Goal: Task Accomplishment & Management: Manage account settings

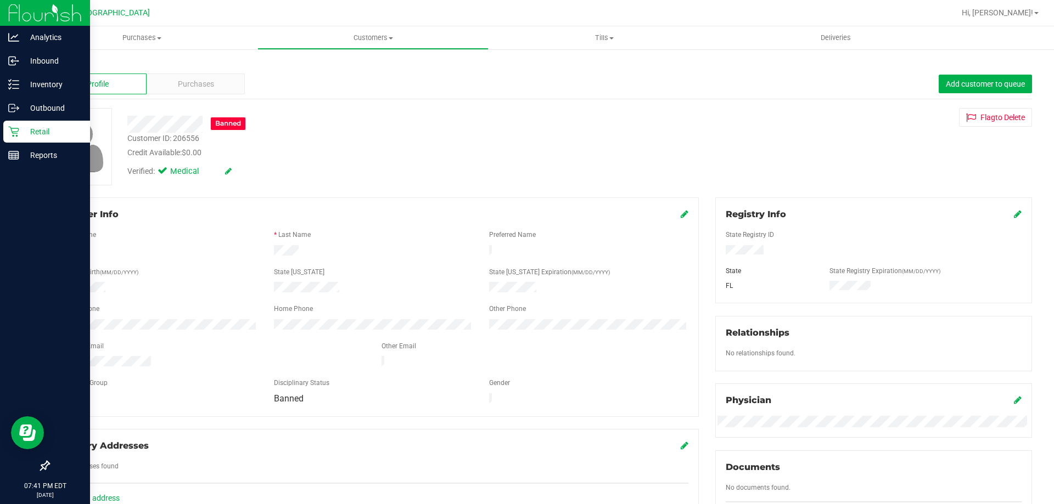
click at [13, 127] on icon at bounding box center [13, 131] width 11 height 11
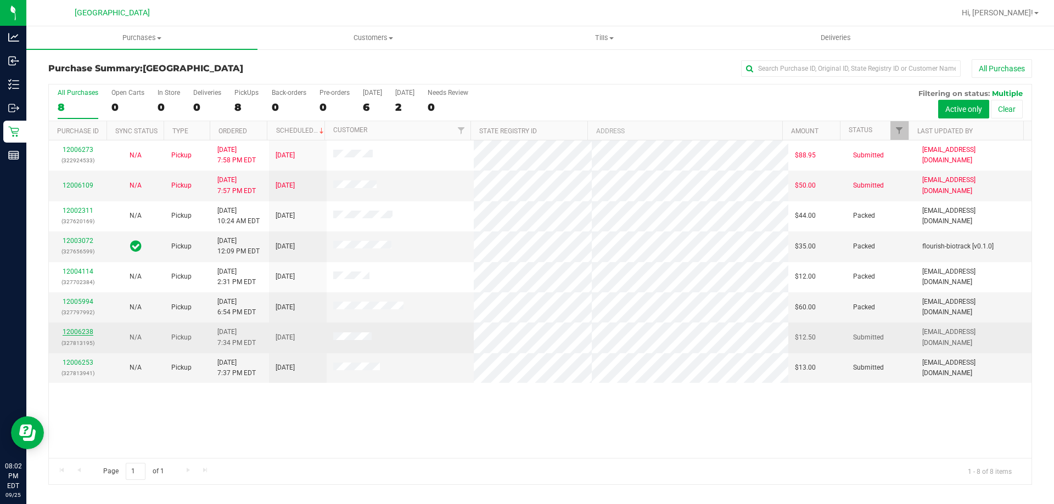
click at [71, 329] on link "12006238" at bounding box center [78, 332] width 31 height 8
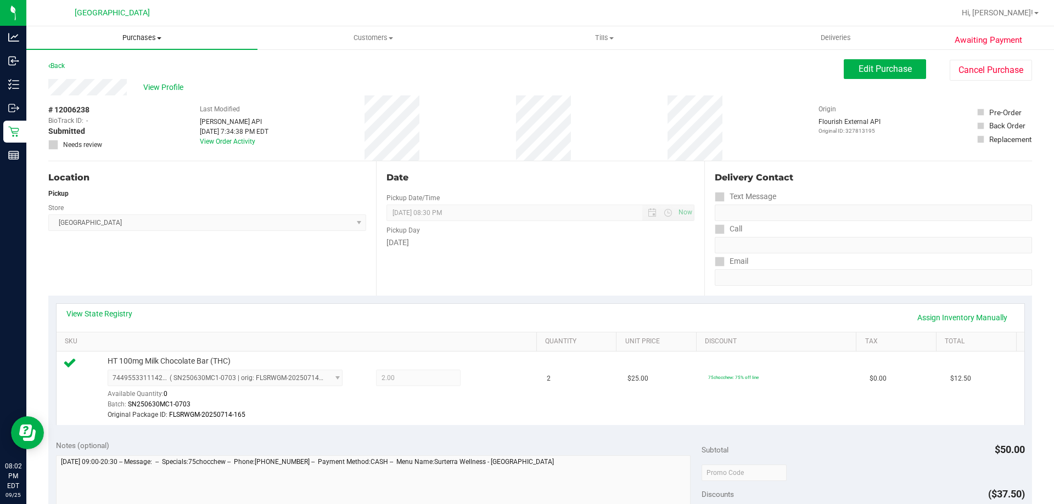
click at [142, 33] on span "Purchases" at bounding box center [141, 38] width 231 height 10
click at [130, 80] on li "Fulfillment" at bounding box center [141, 79] width 231 height 13
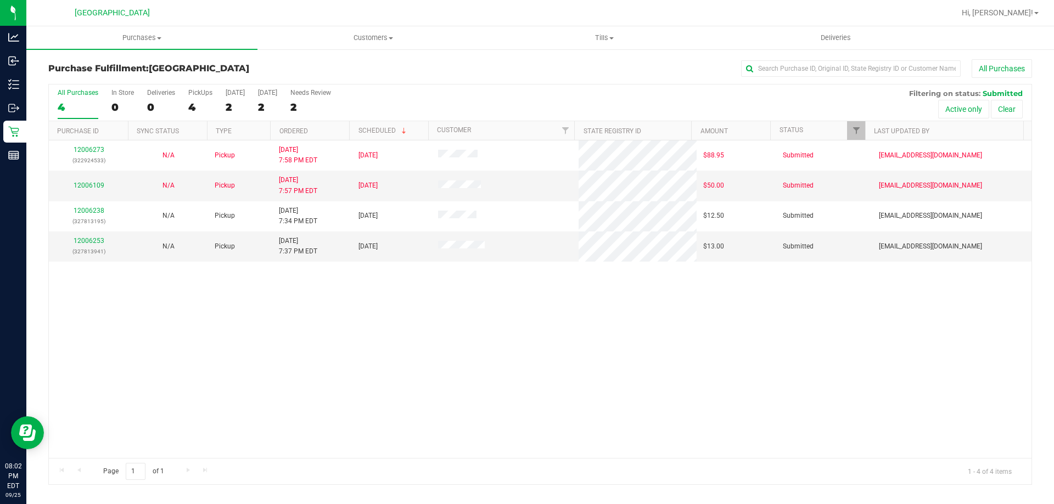
click at [360, 332] on div "12006273 (322924533) N/A Pickup [DATE] 7:58 PM EDT 9/26/2025 $88.95 Submitted […" at bounding box center [540, 300] width 982 height 318
click at [285, 76] on div "Purchase Fulfillment: [GEOGRAPHIC_DATA] All Purchases" at bounding box center [540, 71] width 984 height 24
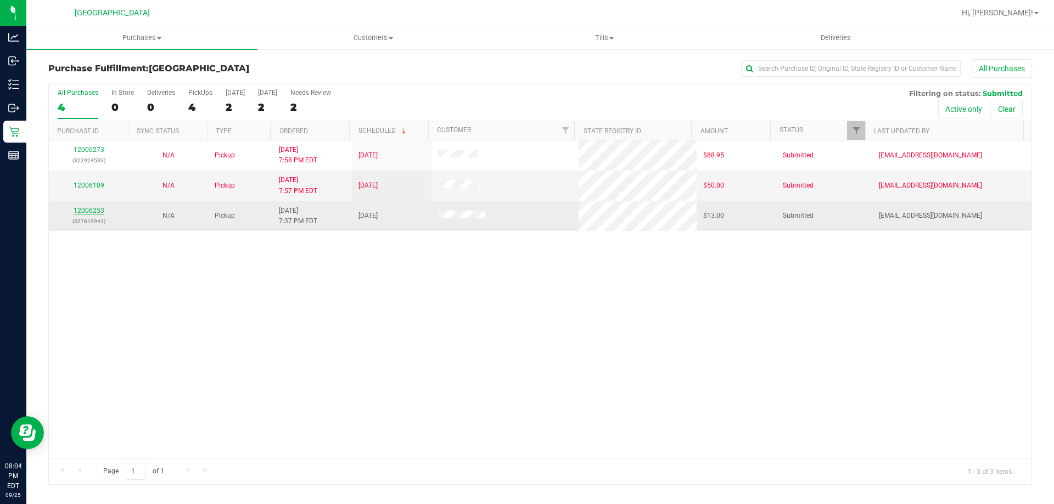
click at [91, 212] on link "12006253" at bounding box center [89, 211] width 31 height 8
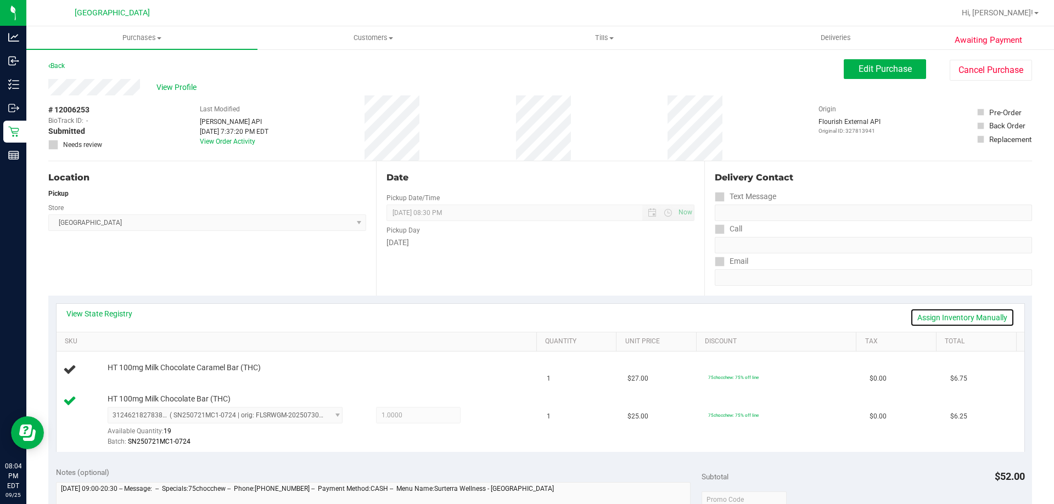
click at [985, 312] on link "Assign Inventory Manually" at bounding box center [962, 317] width 104 height 19
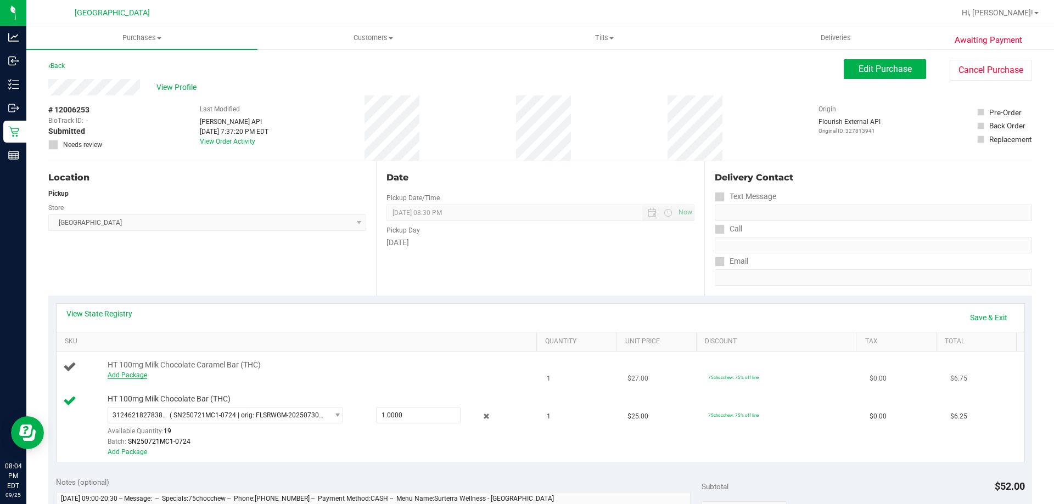
click at [123, 377] on link "Add Package" at bounding box center [128, 376] width 40 height 8
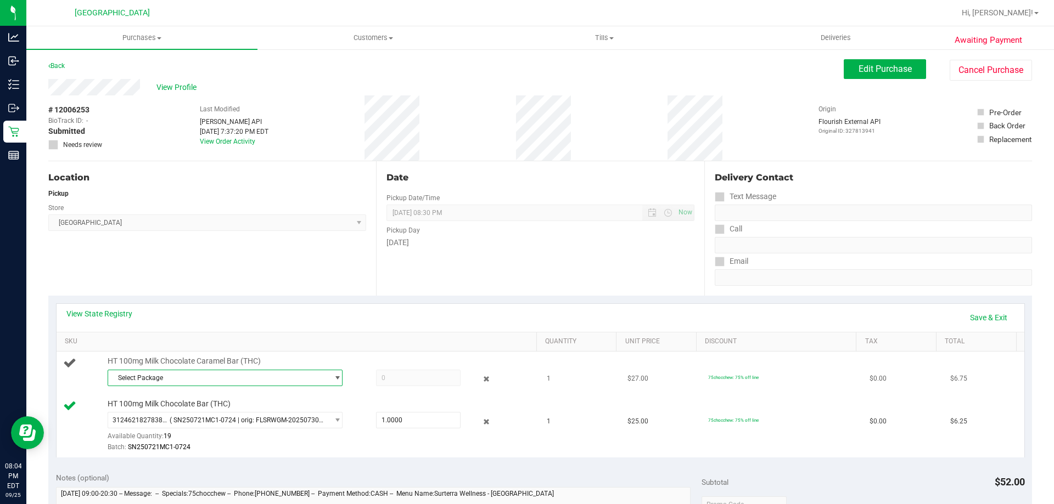
click at [261, 384] on span "Select Package" at bounding box center [218, 377] width 220 height 15
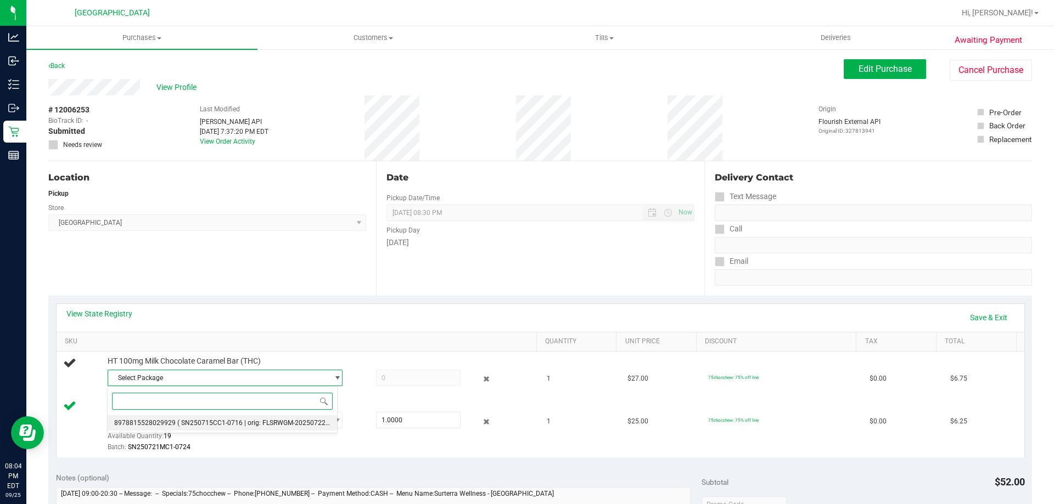
click at [248, 422] on span "( SN250715CC1-0716 | orig: FLSRWGM-20250722-329 )" at bounding box center [259, 423] width 165 height 8
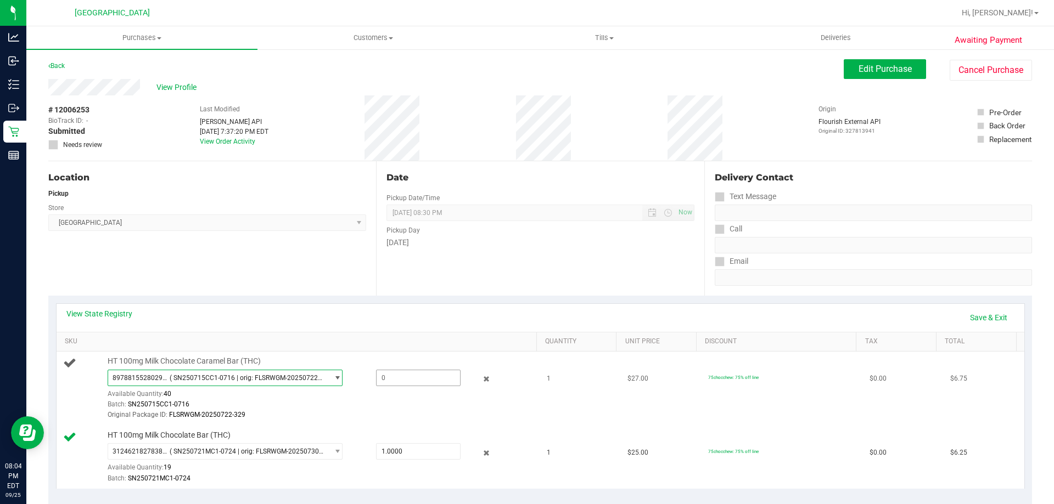
click at [395, 382] on span at bounding box center [418, 378] width 85 height 16
click at [425, 78] on purchase-details "Back Edit Purchase Cancel Purchase View Profile # 12006253 BioTrack ID: - Submi…" at bounding box center [540, 504] width 984 height 890
click at [435, 379] on span at bounding box center [418, 378] width 85 height 16
type input "1"
type input "1.0000"
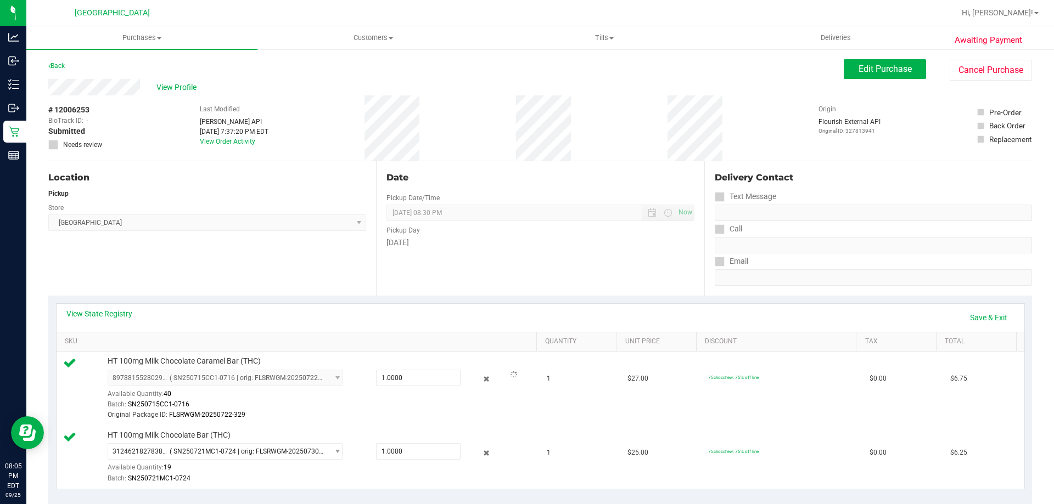
click at [525, 304] on div "View State Registry Save & Exit" at bounding box center [541, 318] width 968 height 28
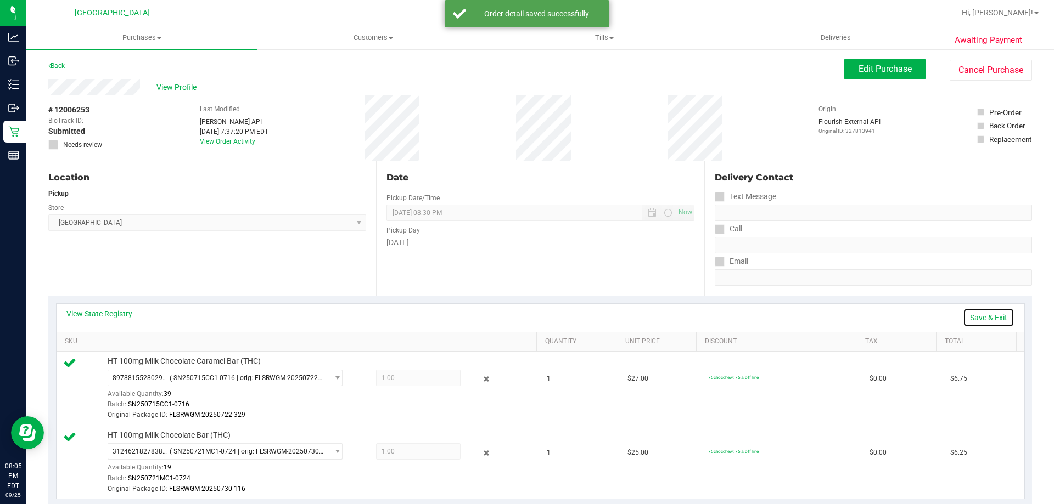
click at [985, 314] on link "Save & Exit" at bounding box center [989, 317] width 52 height 19
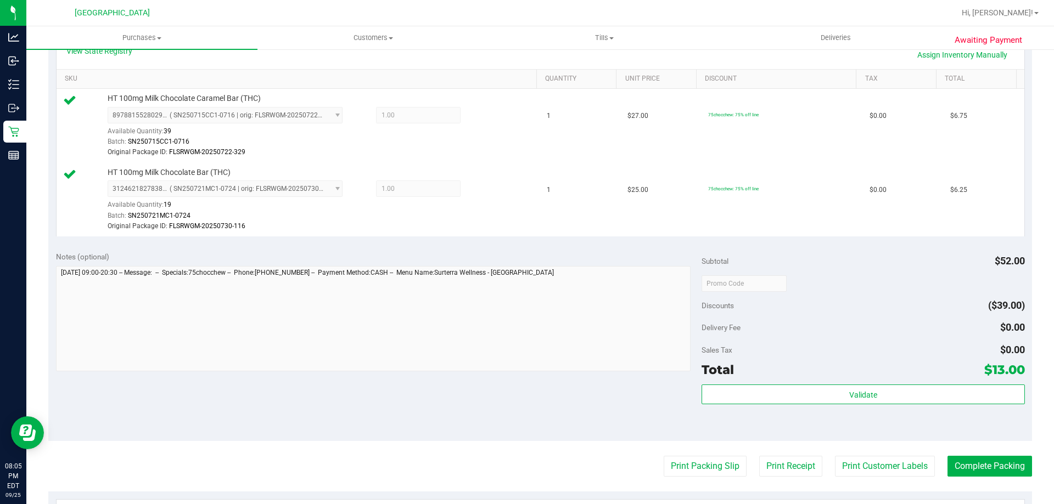
scroll to position [274, 0]
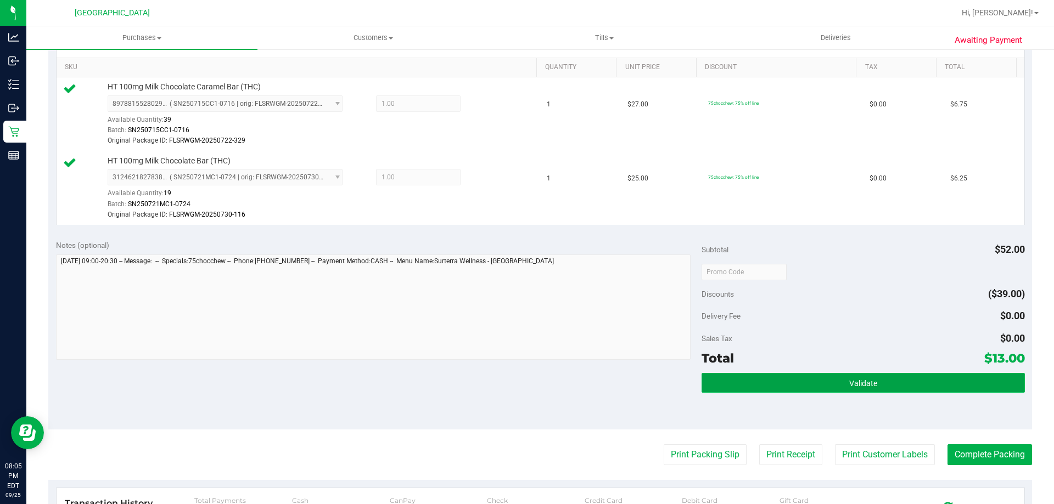
click at [851, 388] on button "Validate" at bounding box center [862, 383] width 323 height 20
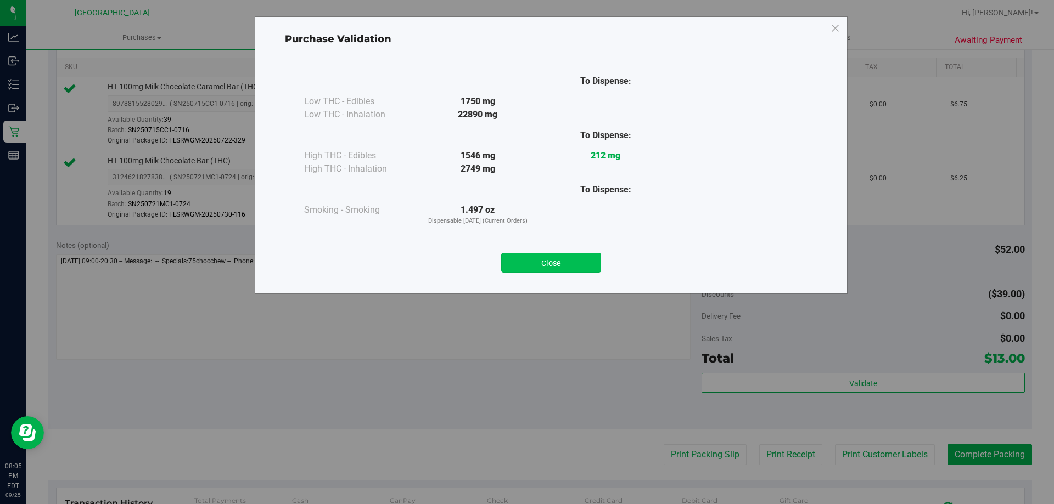
click at [566, 261] on button "Close" at bounding box center [551, 263] width 100 height 20
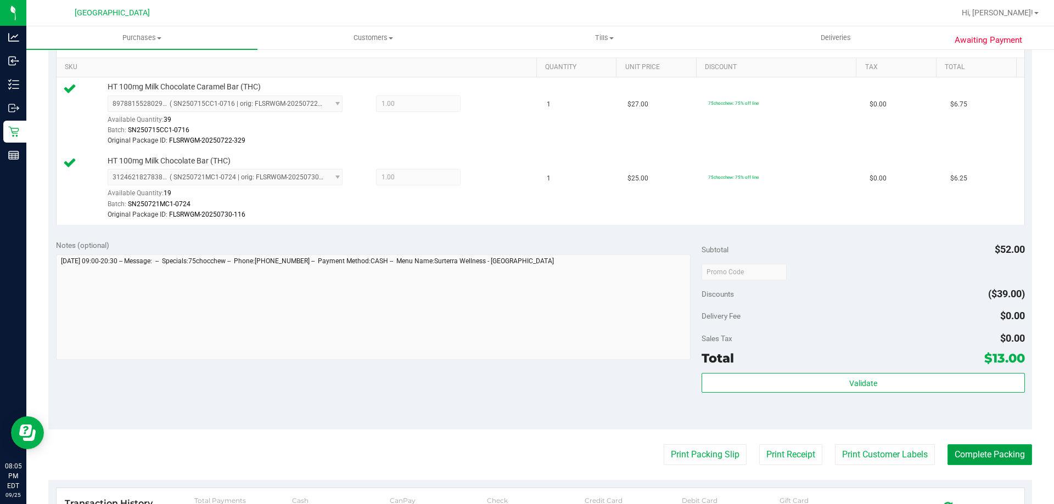
click at [1007, 452] on button "Complete Packing" at bounding box center [989, 455] width 85 height 21
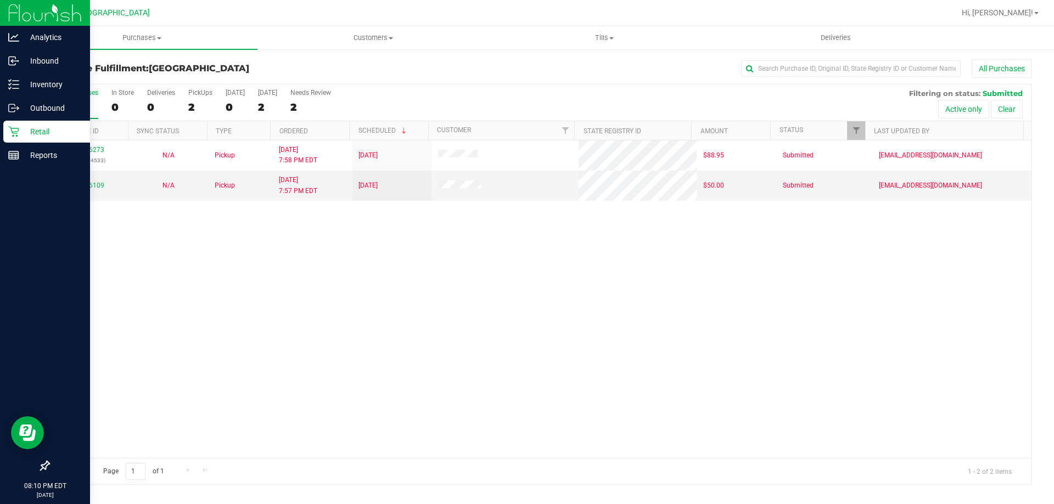
click at [18, 125] on div "Retail" at bounding box center [46, 132] width 87 height 22
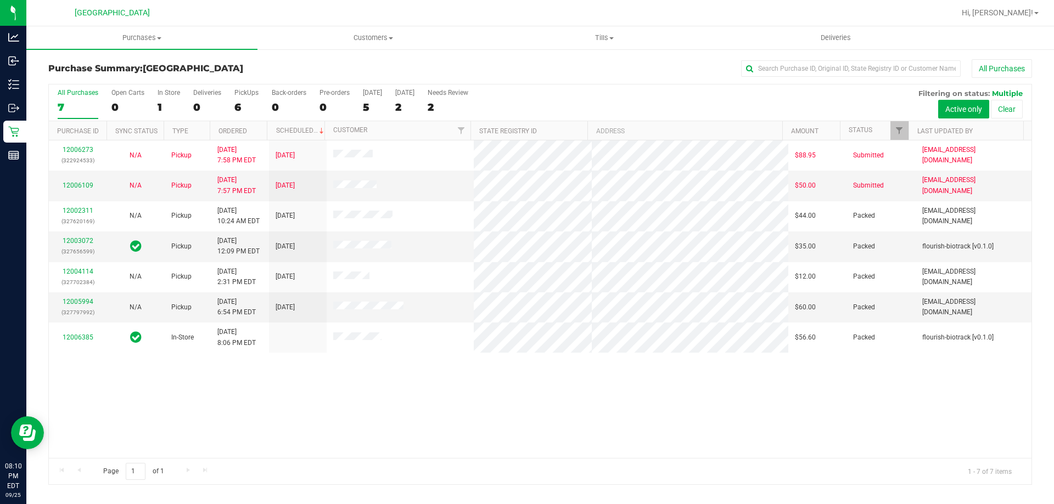
click at [373, 396] on div "12006273 (322924533) N/A Pickup [DATE] 7:58 PM EDT 9/26/2025 $88.95 Submitted […" at bounding box center [540, 300] width 982 height 318
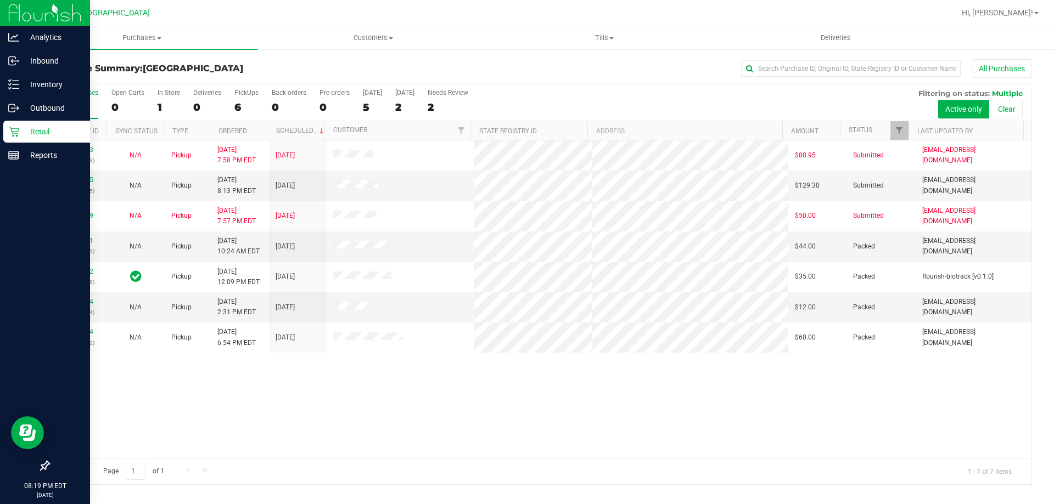
click at [18, 130] on icon at bounding box center [13, 131] width 11 height 11
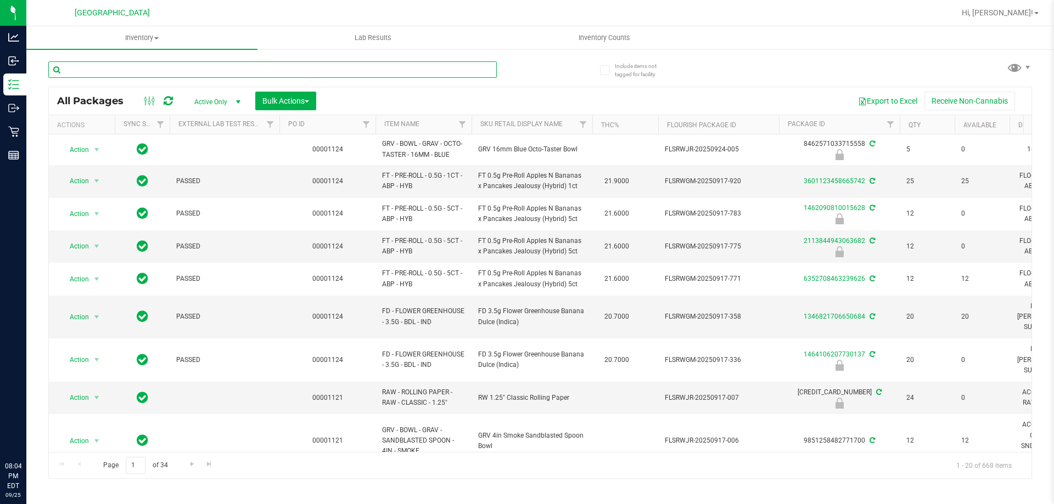
click at [134, 70] on input "text" at bounding box center [272, 69] width 448 height 16
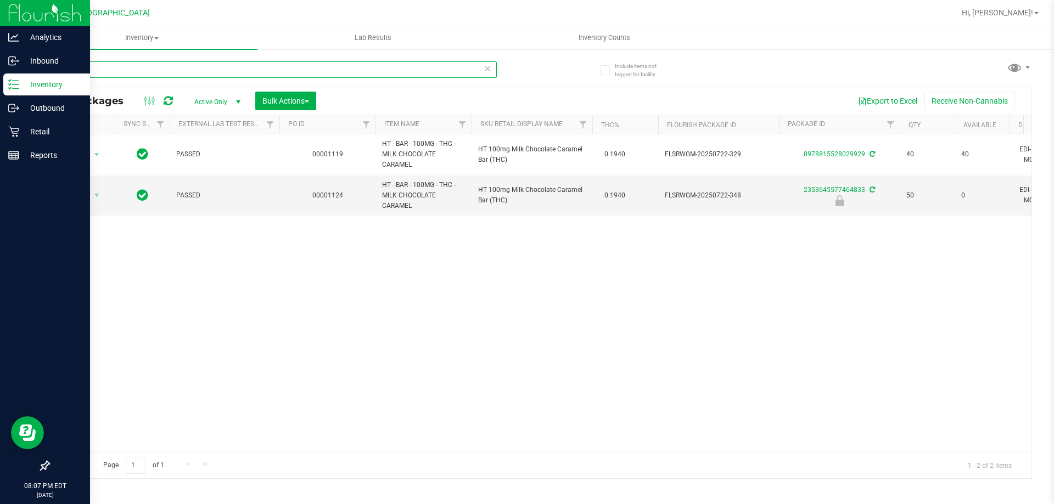
drag, startPoint x: 110, startPoint y: 75, endPoint x: 0, endPoint y: 94, distance: 111.3
click at [0, 94] on div "Analytics Inbound Inventory Outbound Retail Reports 08:07 PM EDT [DATE] 09/25 P…" at bounding box center [527, 252] width 1054 height 504
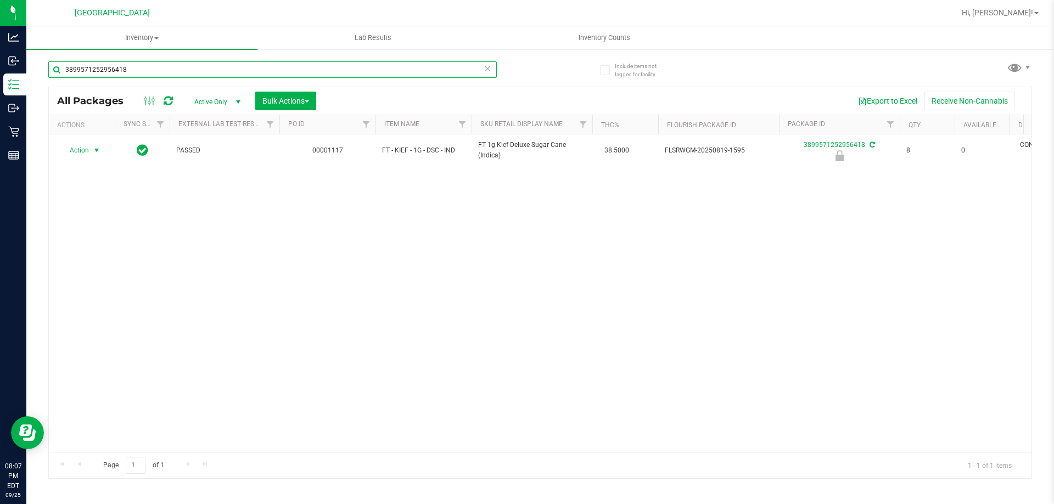
type input "3899571252956418"
click at [96, 153] on span "select" at bounding box center [96, 150] width 9 height 9
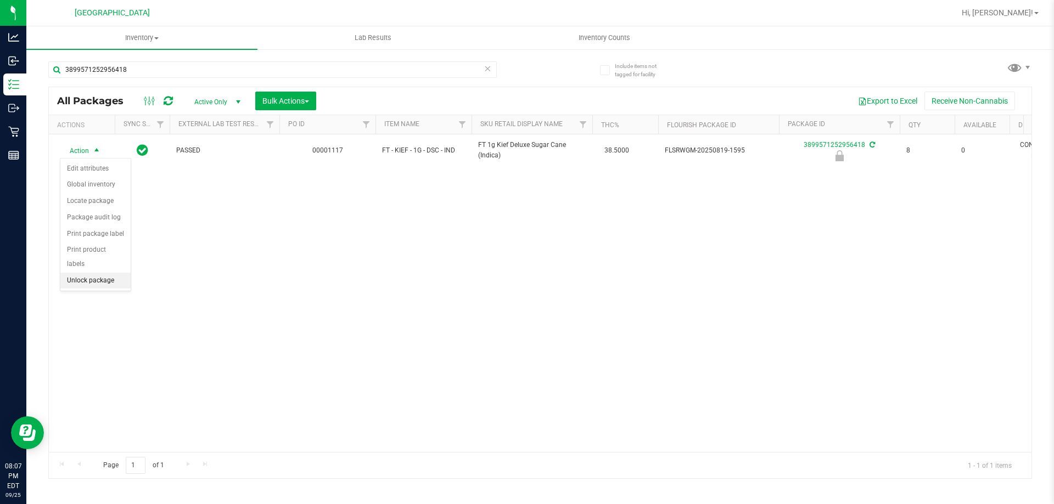
click at [88, 273] on li "Unlock package" at bounding box center [95, 281] width 70 height 16
click at [487, 68] on icon at bounding box center [488, 67] width 8 height 13
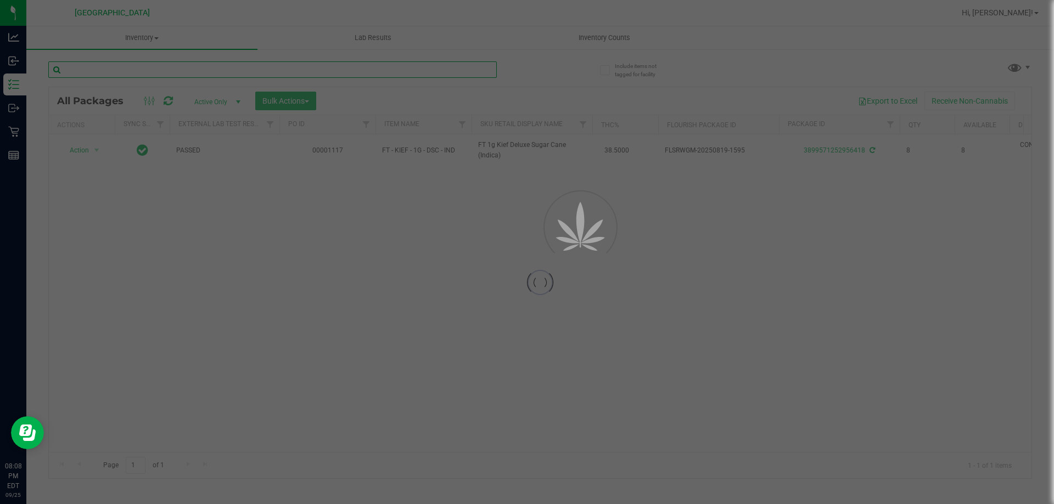
click at [478, 70] on input "text" at bounding box center [272, 69] width 448 height 16
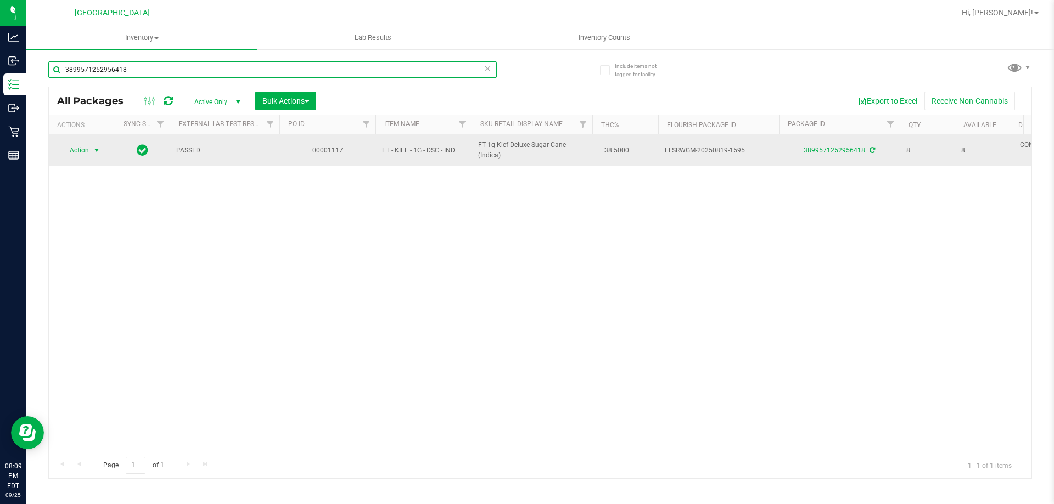
type input "3899571252956418"
click at [99, 147] on span "select" at bounding box center [96, 150] width 9 height 9
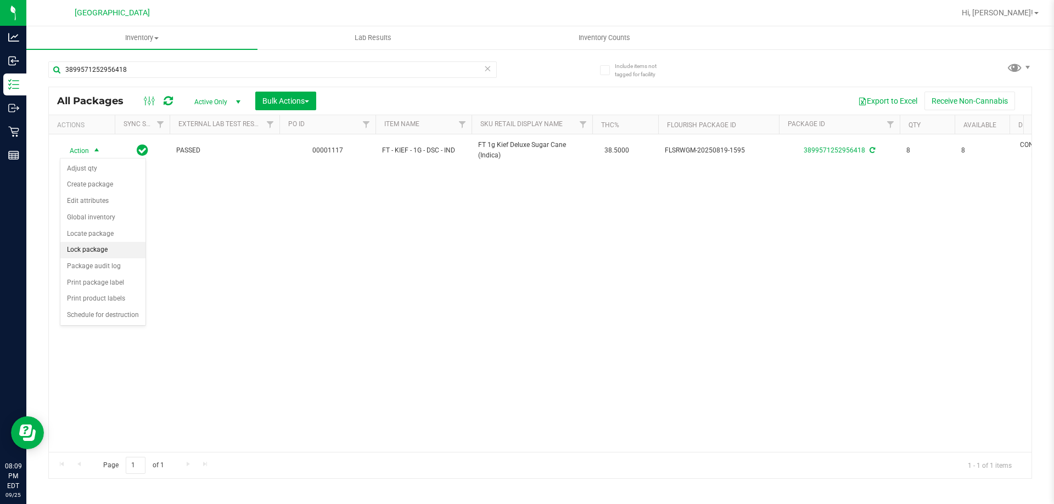
click at [110, 252] on li "Lock package" at bounding box center [102, 250] width 85 height 16
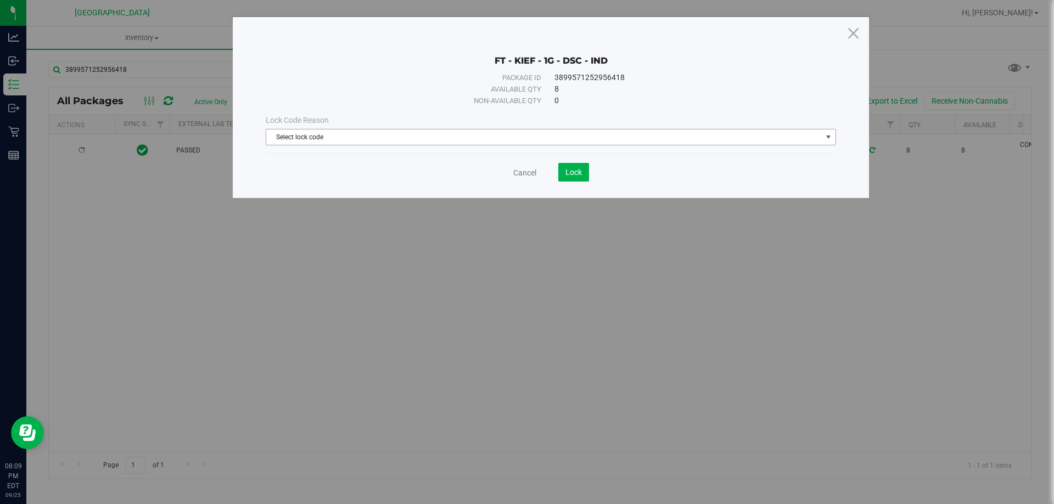
click at [503, 139] on span "Select lock code" at bounding box center [543, 137] width 555 height 15
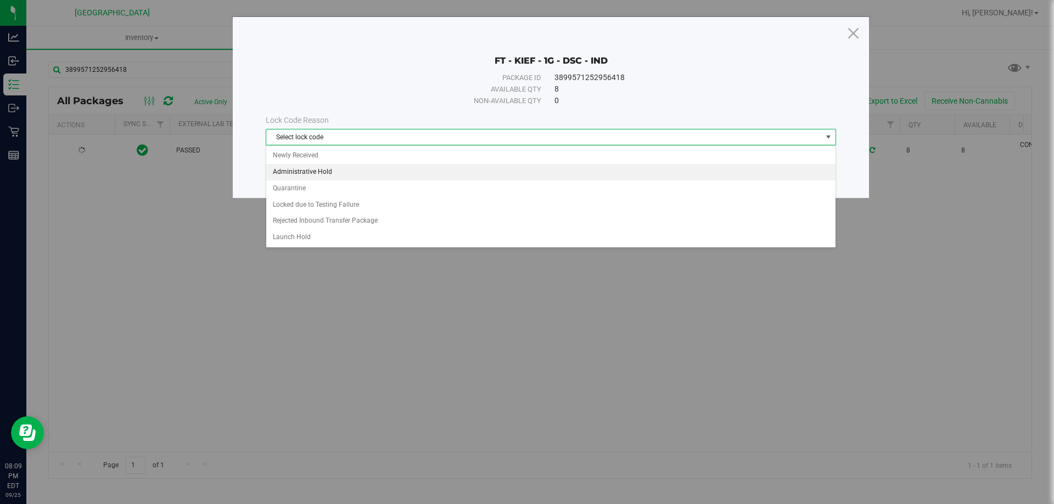
click at [441, 176] on li "Administrative Hold" at bounding box center [550, 172] width 569 height 16
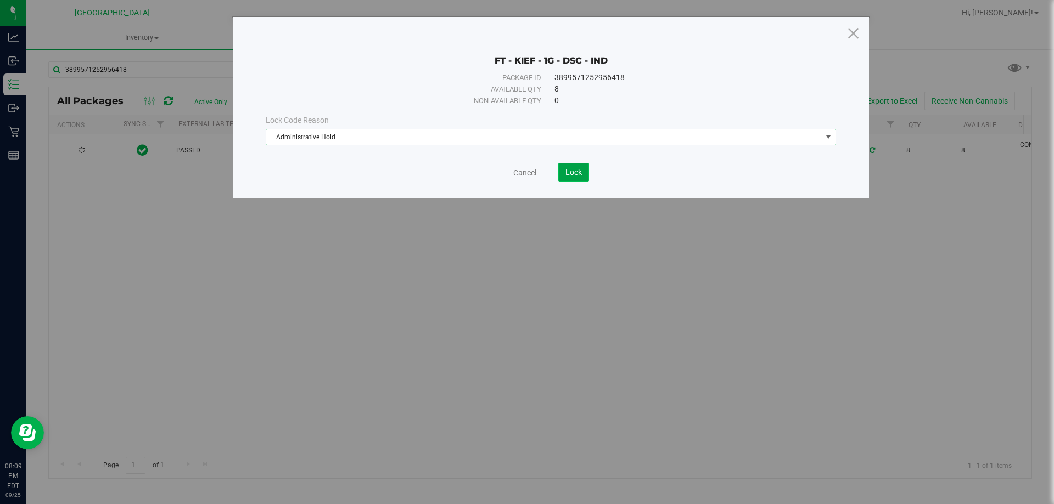
click at [577, 172] on span "Lock" at bounding box center [573, 172] width 16 height 9
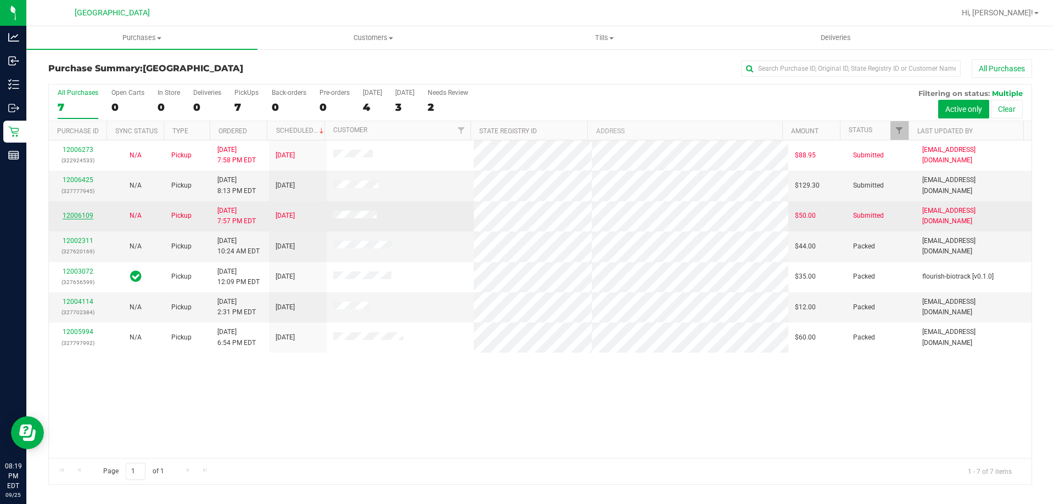
click at [85, 215] on link "12006109" at bounding box center [78, 216] width 31 height 8
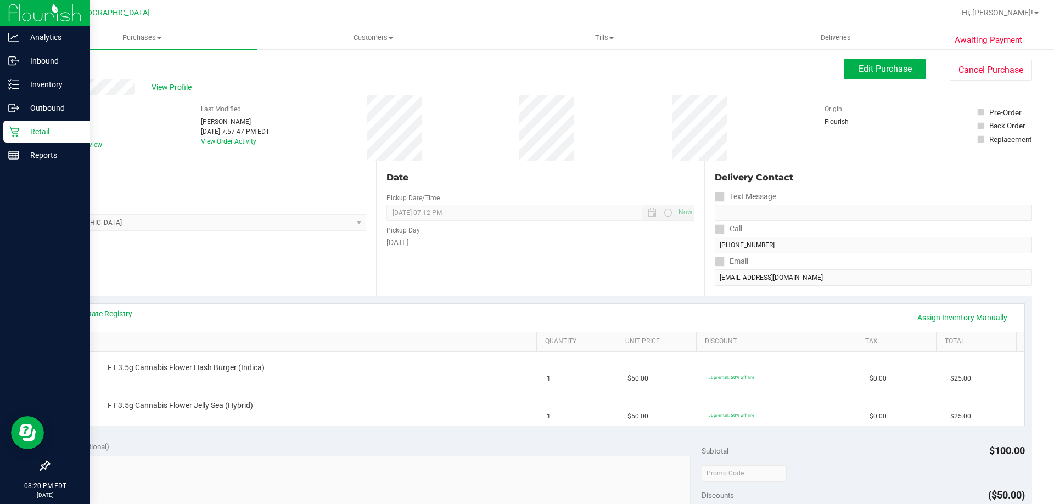
click at [14, 134] on icon at bounding box center [13, 131] width 11 height 11
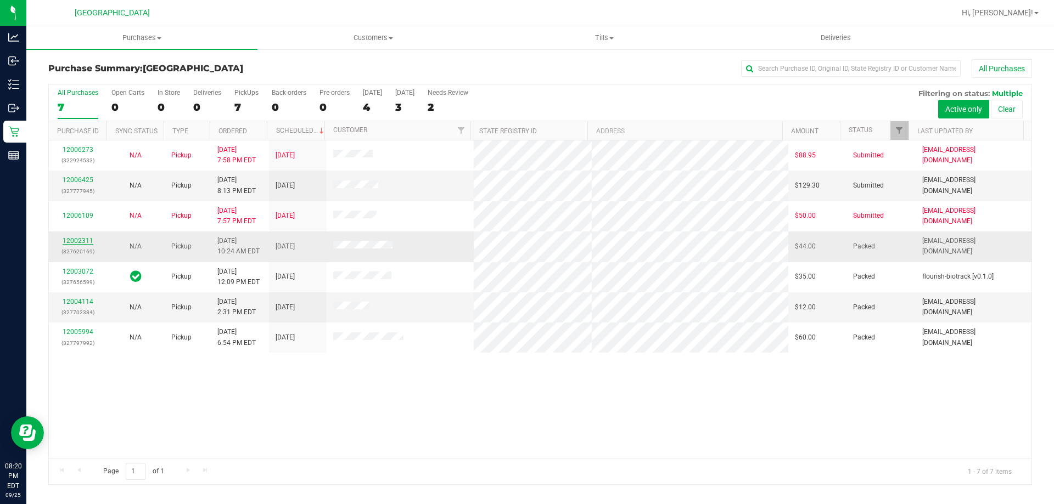
click at [87, 244] on link "12002311" at bounding box center [78, 241] width 31 height 8
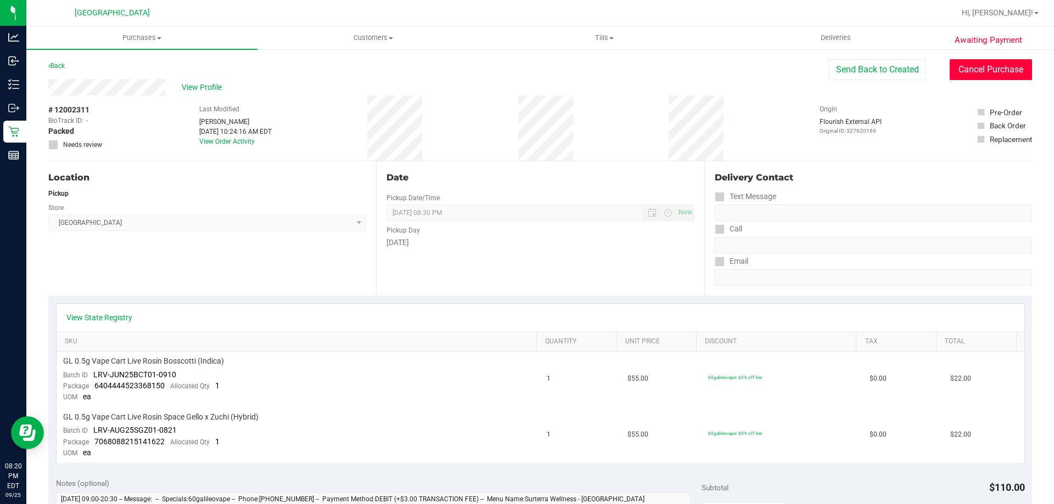
click at [970, 67] on button "Cancel Purchase" at bounding box center [991, 69] width 82 height 21
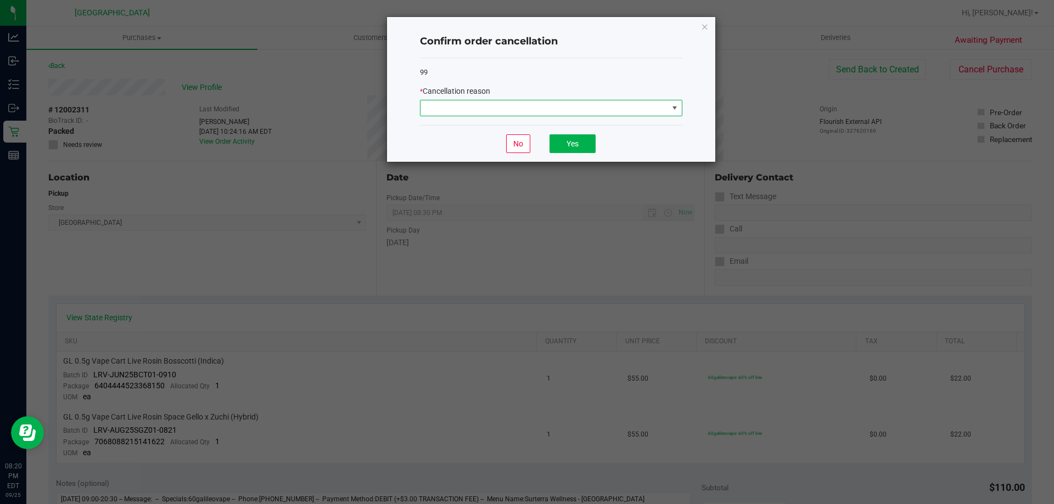
click at [665, 109] on span at bounding box center [544, 107] width 248 height 15
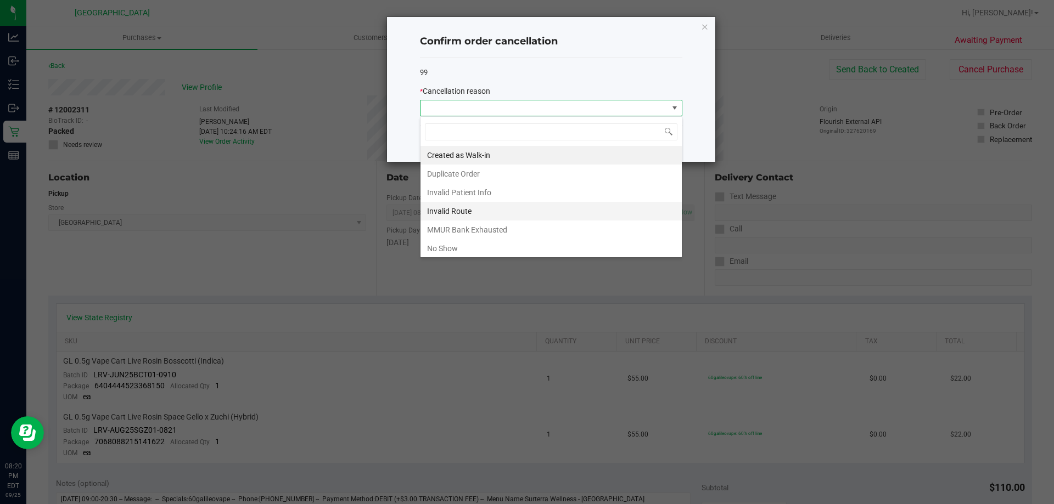
scroll to position [16, 262]
click at [507, 251] on li "No Show" at bounding box center [550, 248] width 261 height 19
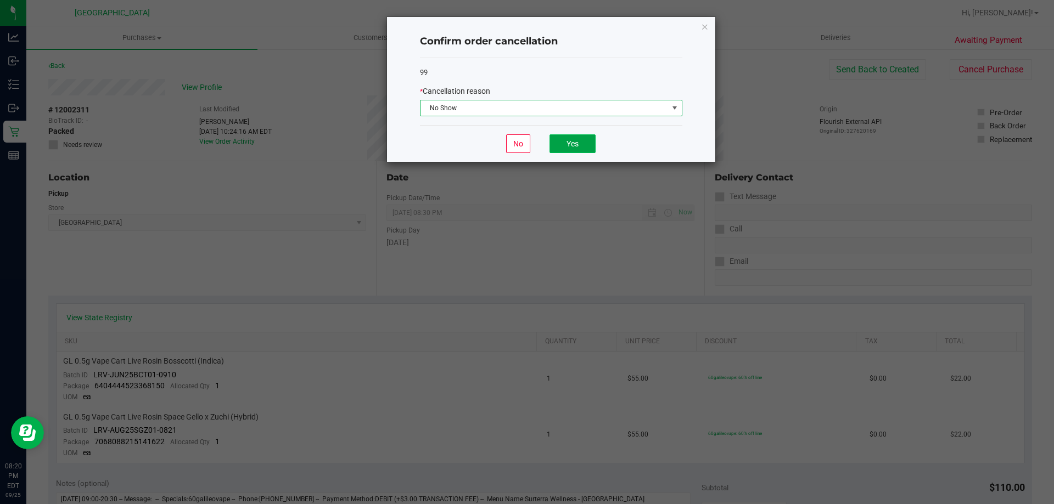
click at [553, 145] on button "Yes" at bounding box center [572, 143] width 46 height 19
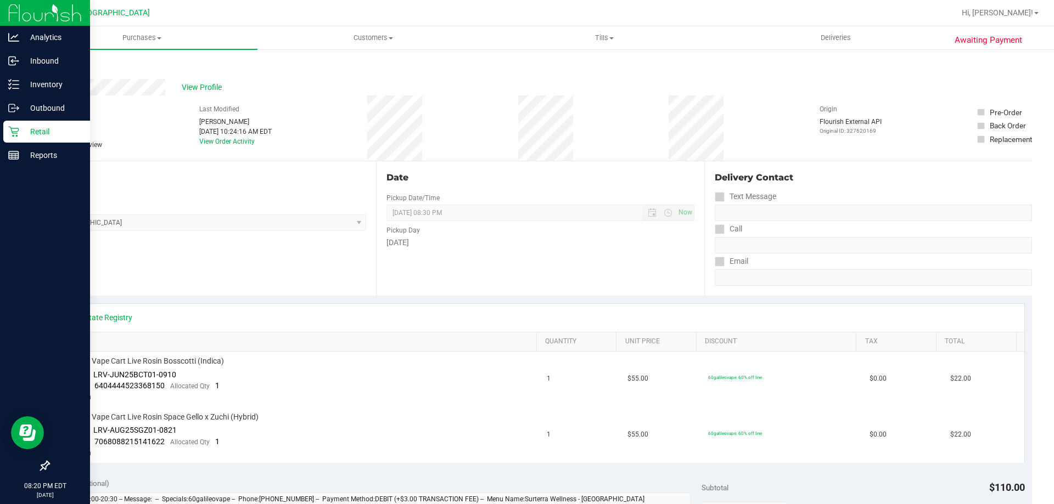
click at [22, 133] on p "Retail" at bounding box center [52, 131] width 66 height 13
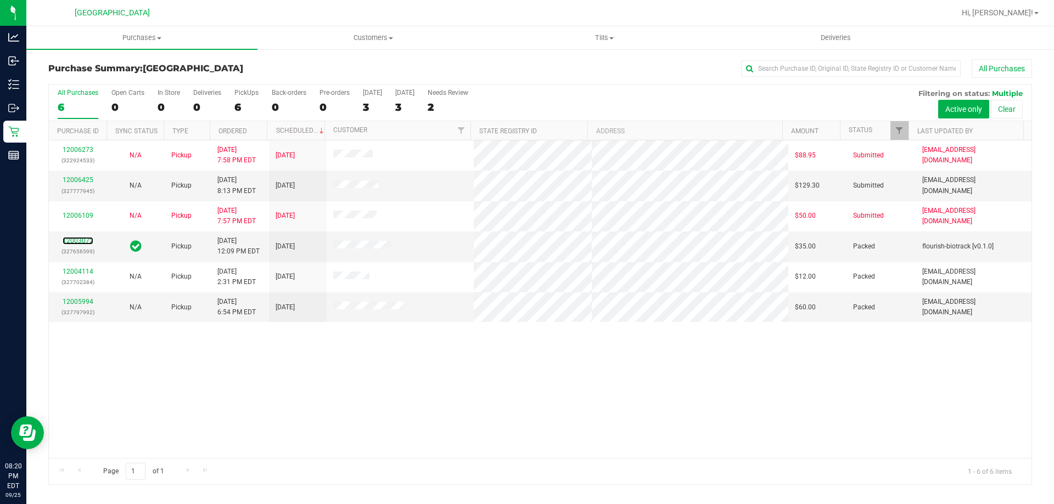
click at [90, 244] on link "12003072" at bounding box center [78, 241] width 31 height 8
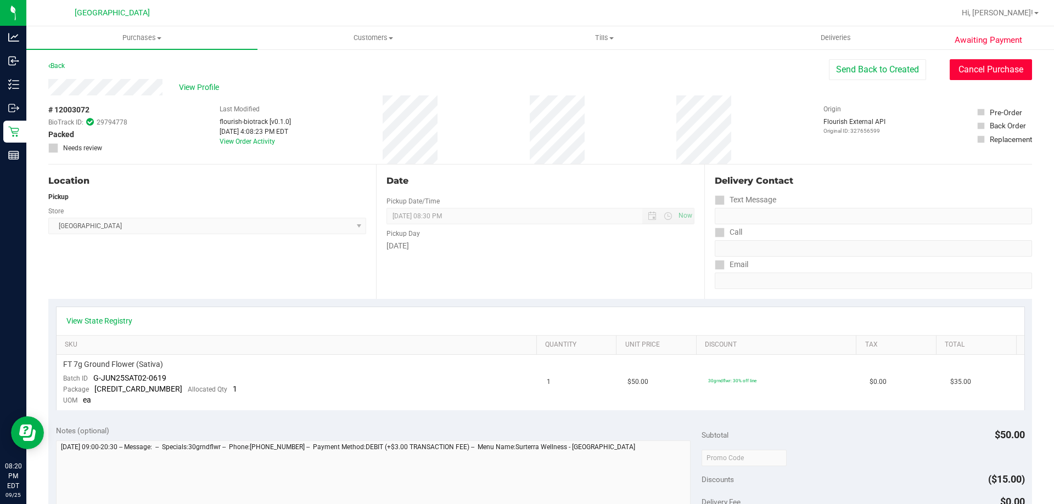
click at [953, 69] on button "Cancel Purchase" at bounding box center [991, 69] width 82 height 21
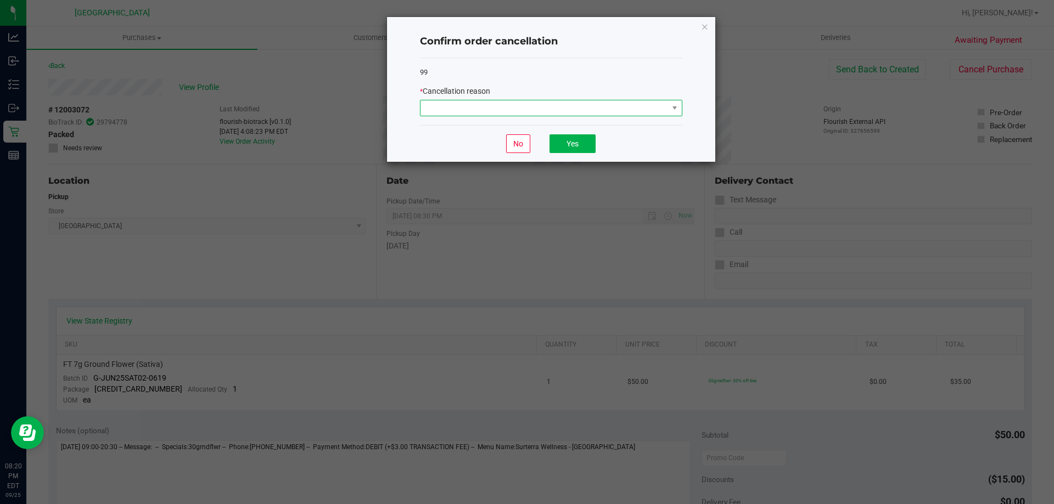
click at [554, 103] on span at bounding box center [544, 107] width 248 height 15
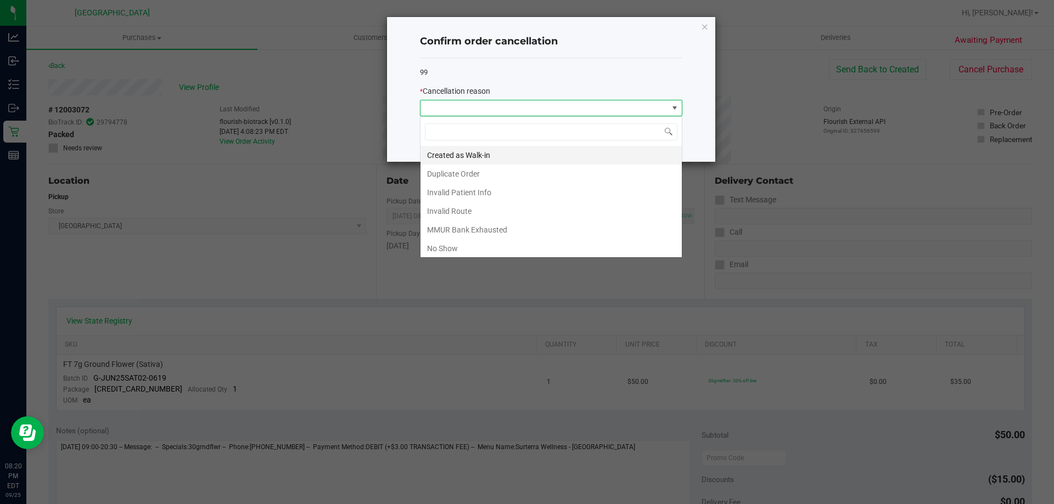
scroll to position [16, 262]
click at [450, 245] on li "No Show" at bounding box center [550, 248] width 261 height 19
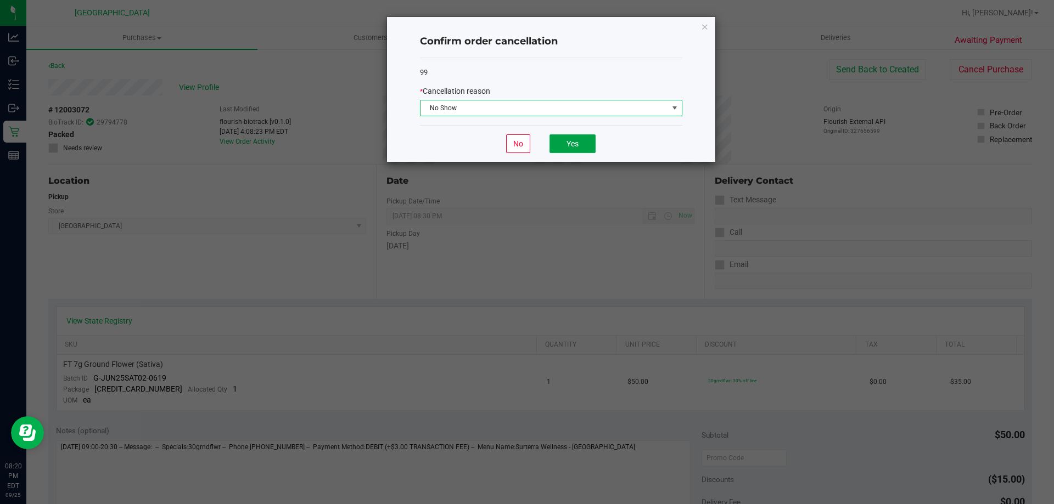
click at [567, 150] on button "Yes" at bounding box center [572, 143] width 46 height 19
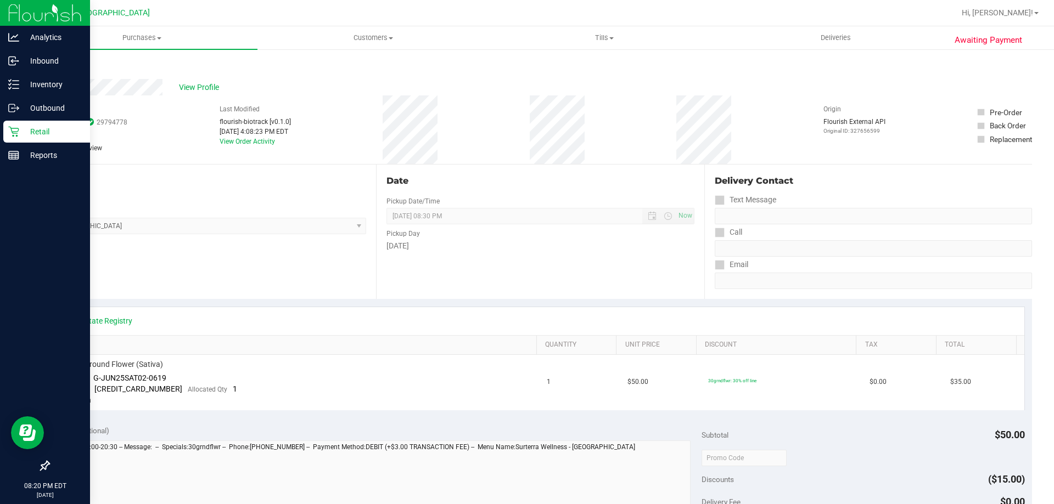
click at [7, 131] on div "Retail" at bounding box center [46, 132] width 87 height 22
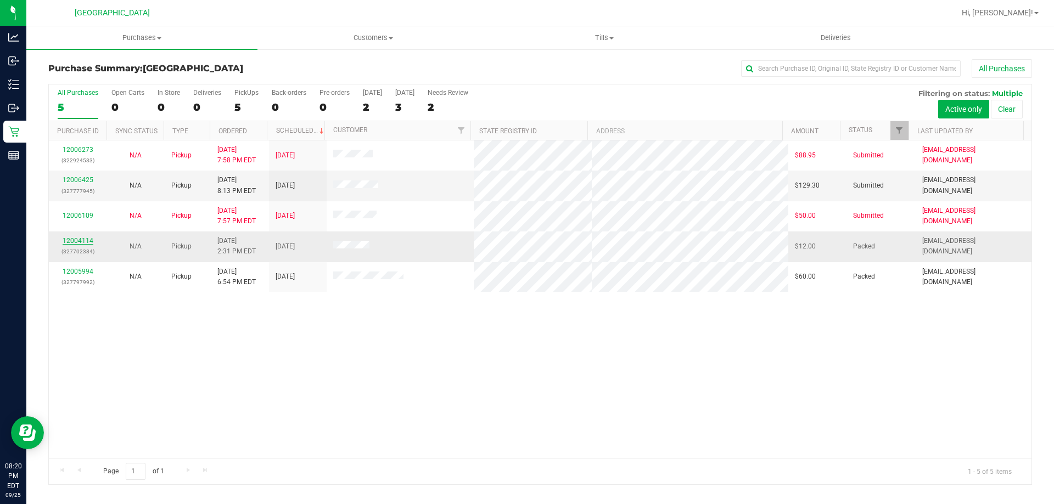
click at [85, 243] on link "12004114" at bounding box center [78, 241] width 31 height 8
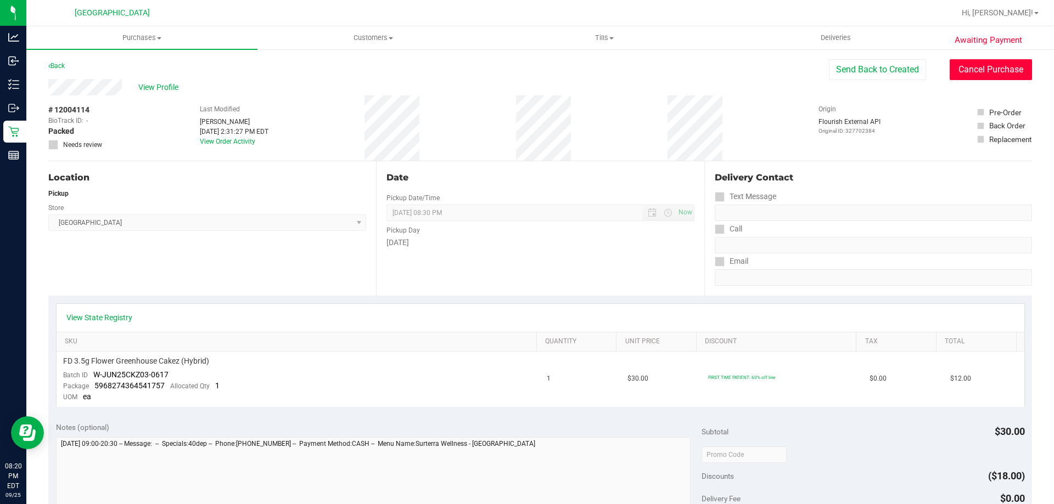
click at [988, 71] on button "Cancel Purchase" at bounding box center [991, 69] width 82 height 21
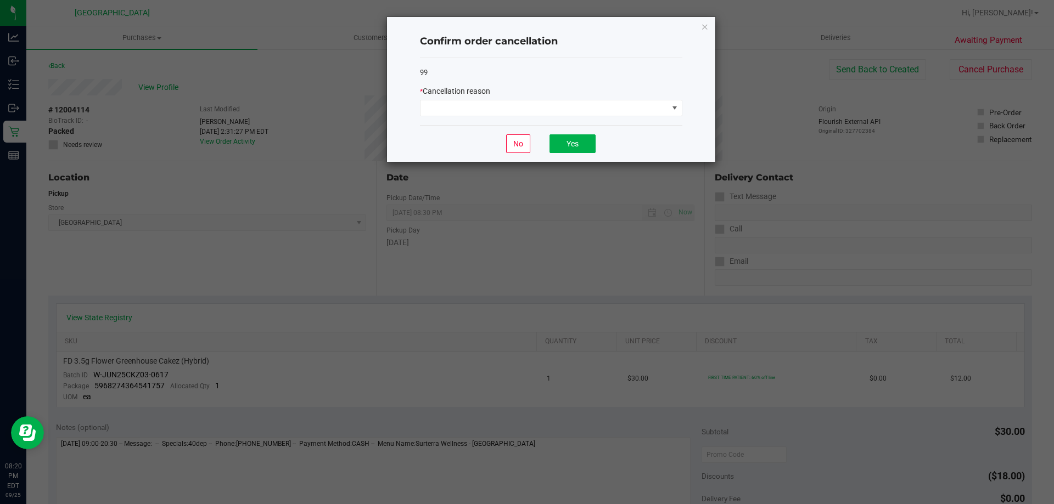
click at [644, 117] on div "99 * Cancellation reason" at bounding box center [551, 92] width 262 height 68
click at [649, 108] on span at bounding box center [544, 107] width 248 height 15
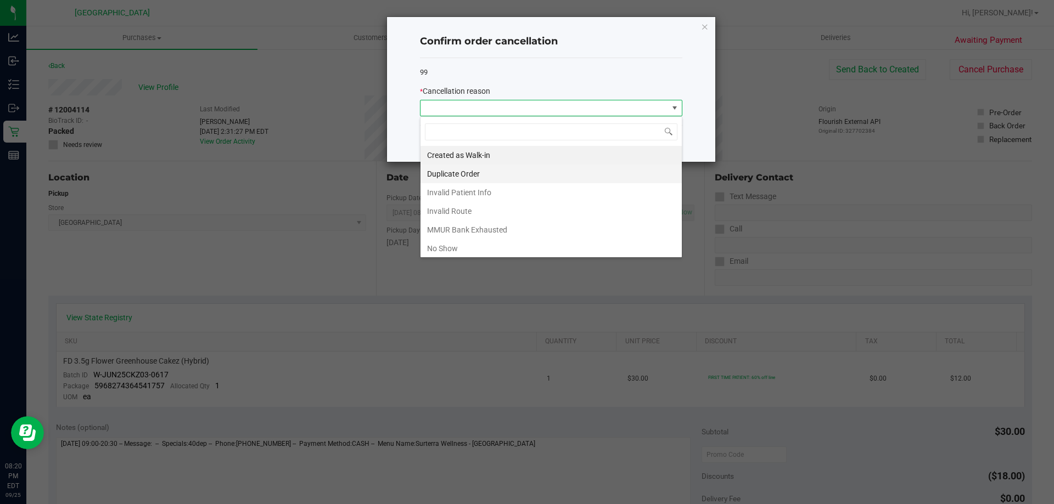
scroll to position [16, 262]
click at [483, 240] on li "No Show" at bounding box center [550, 248] width 261 height 19
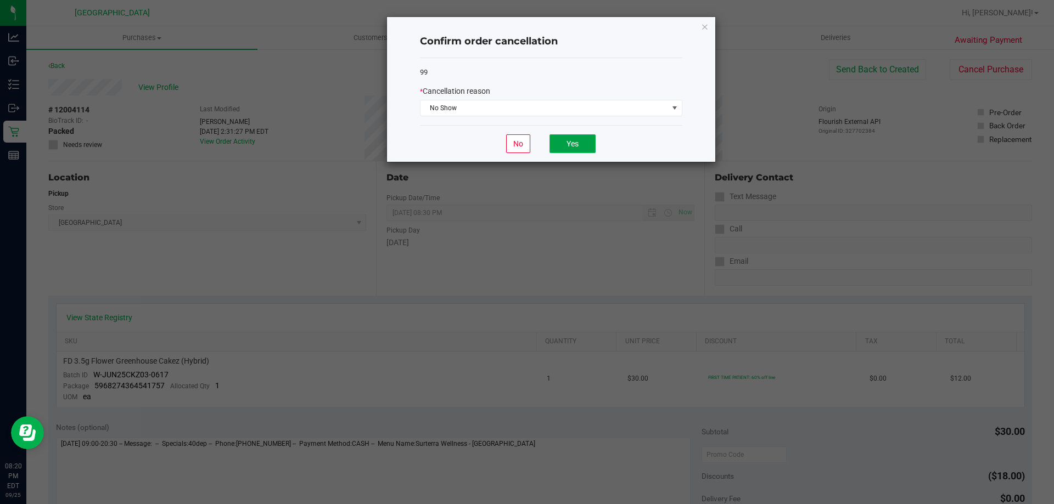
click at [570, 140] on button "Yes" at bounding box center [572, 143] width 46 height 19
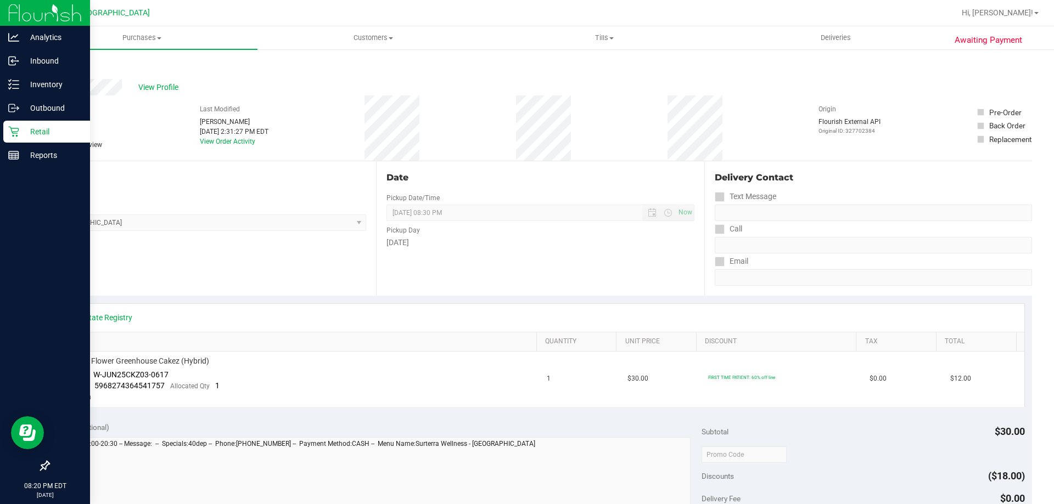
click at [8, 133] on icon at bounding box center [13, 131] width 11 height 11
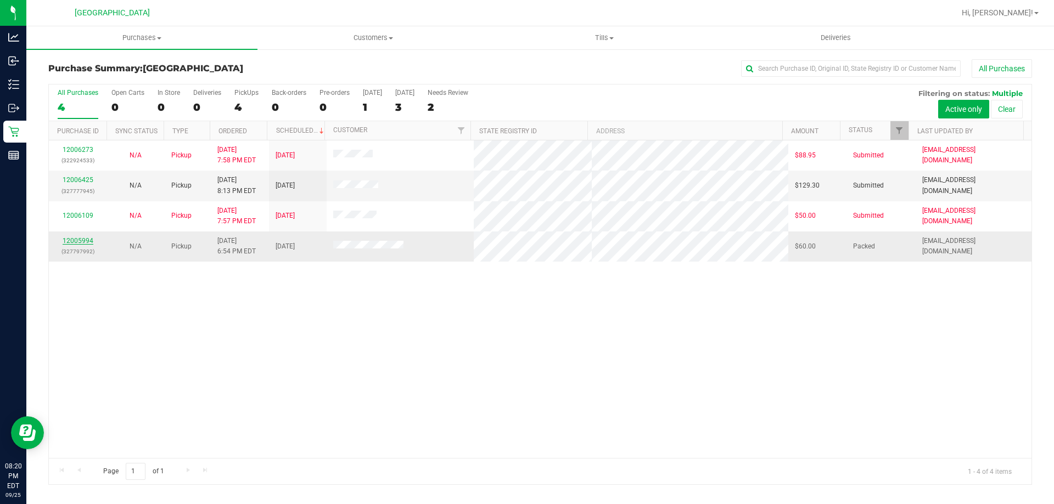
click at [91, 241] on link "12005994" at bounding box center [78, 241] width 31 height 8
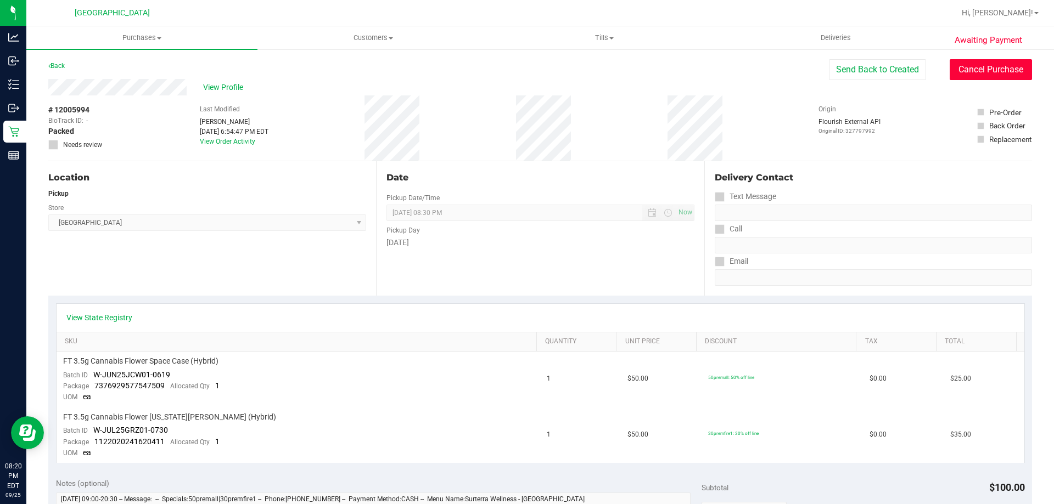
click at [967, 73] on button "Cancel Purchase" at bounding box center [991, 69] width 82 height 21
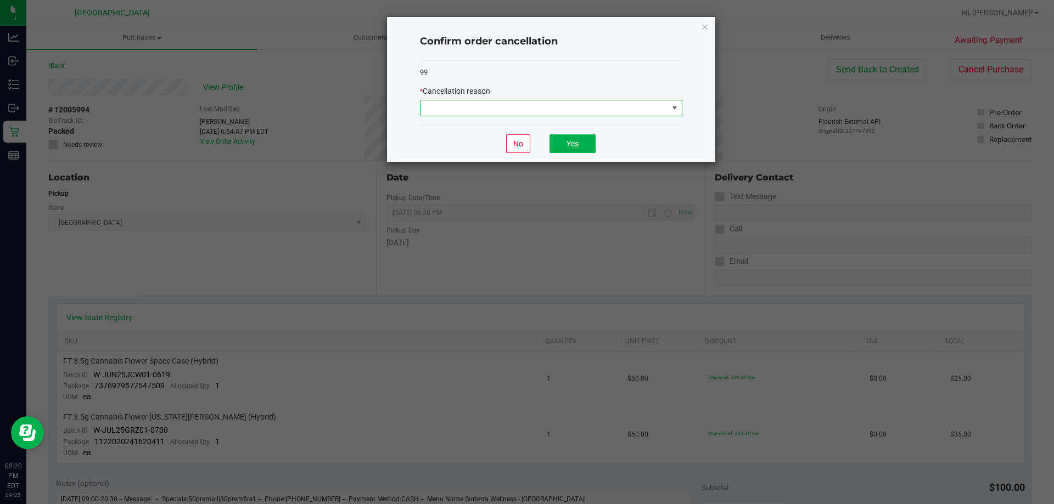
click at [662, 106] on span at bounding box center [544, 107] width 248 height 15
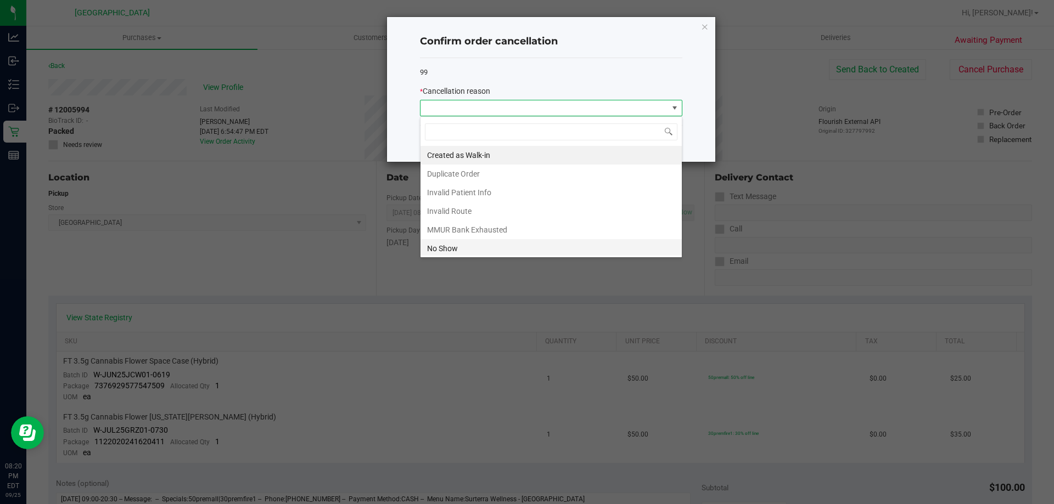
scroll to position [16, 262]
click at [488, 250] on li "No Show" at bounding box center [550, 248] width 261 height 19
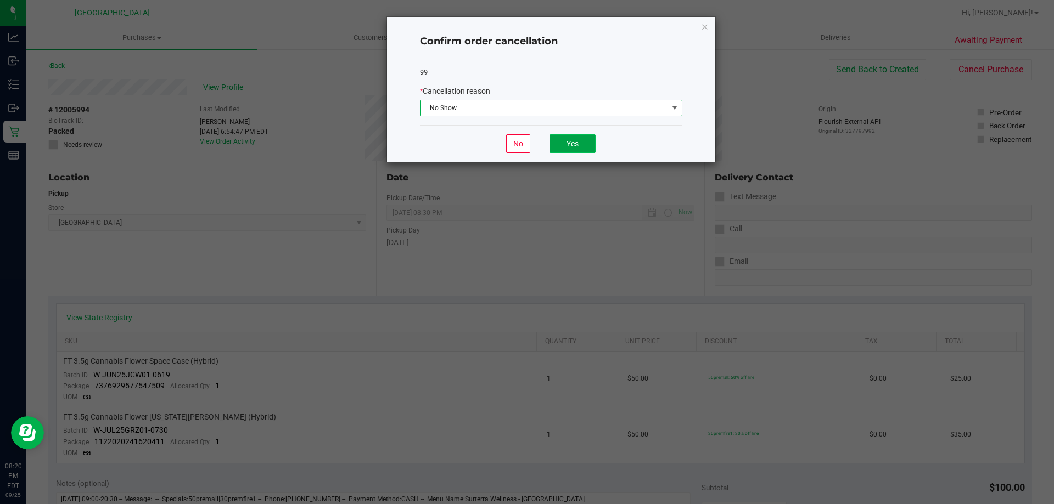
click at [558, 146] on button "Yes" at bounding box center [572, 143] width 46 height 19
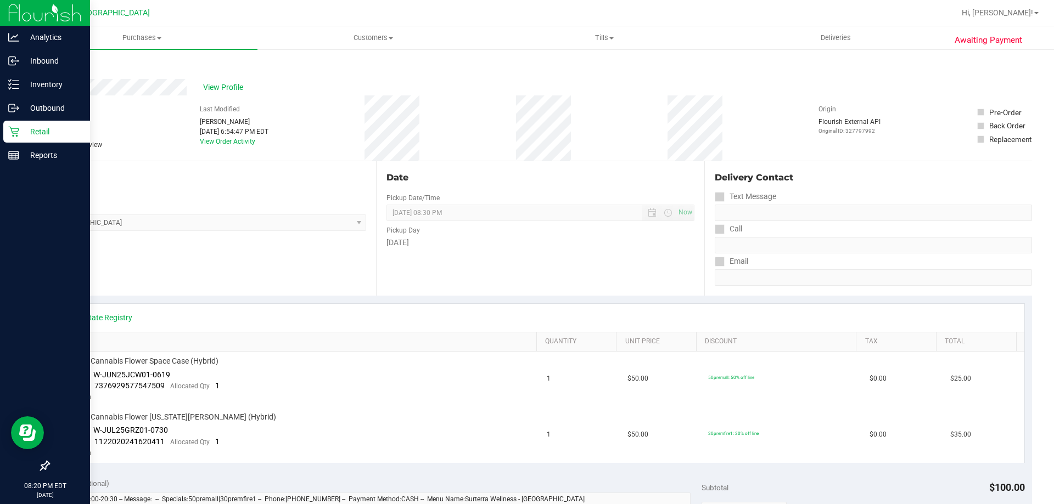
click at [16, 133] on icon at bounding box center [13, 132] width 10 height 10
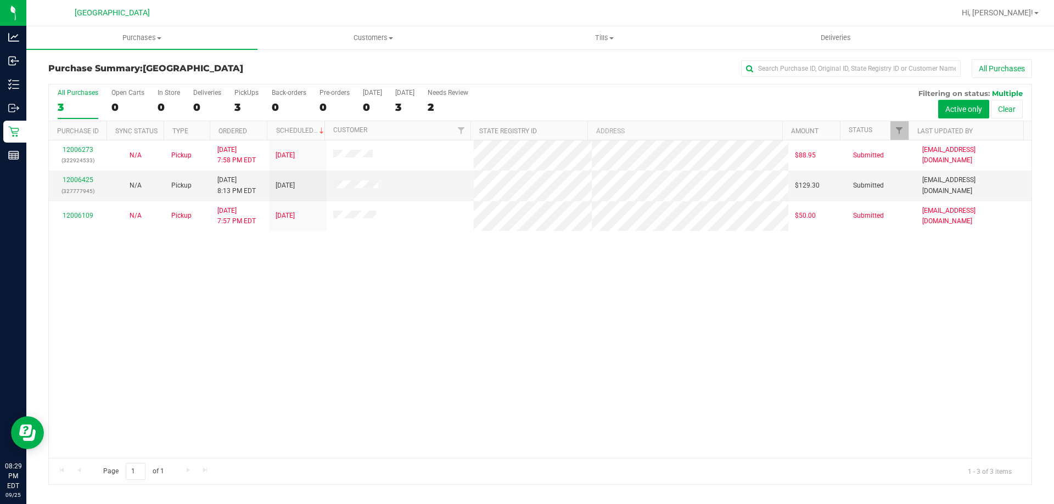
click at [737, 341] on div "12006273 (322924533) N/A Pickup 9/25/2025 7:58 PM EDT 9/26/2025 $88.95 Submitte…" at bounding box center [540, 300] width 982 height 318
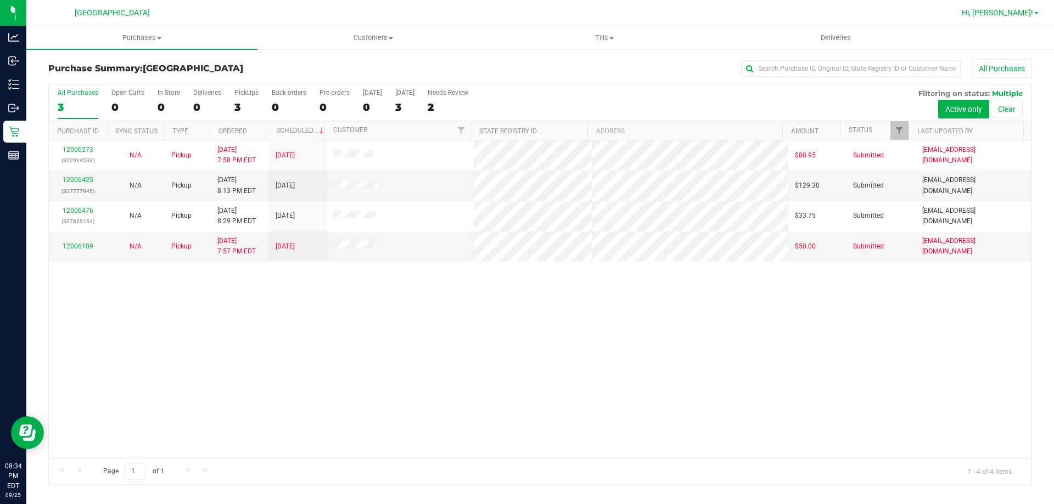
click at [1012, 15] on span "Hi, [PERSON_NAME]!" at bounding box center [997, 12] width 71 height 9
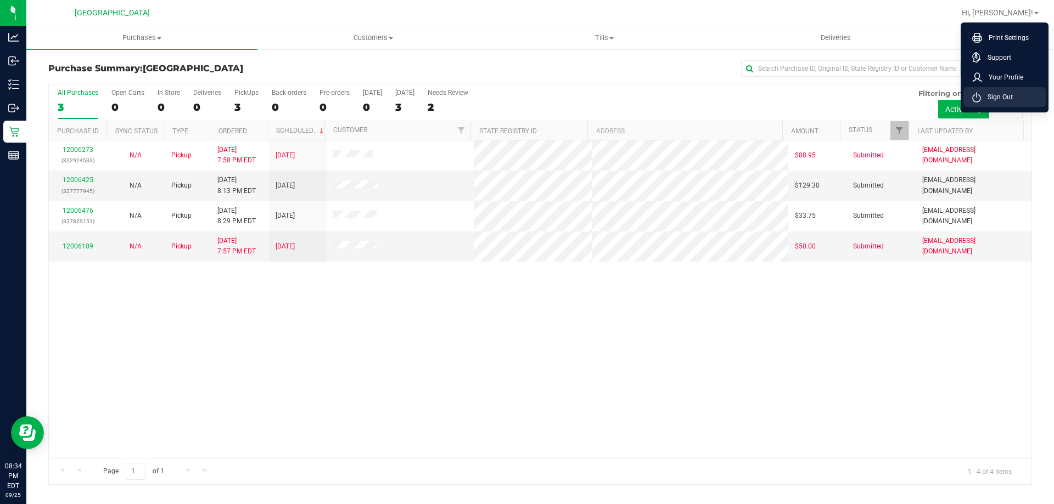
click at [988, 98] on span "Sign Out" at bounding box center [997, 97] width 32 height 11
